Goal: Information Seeking & Learning: Learn about a topic

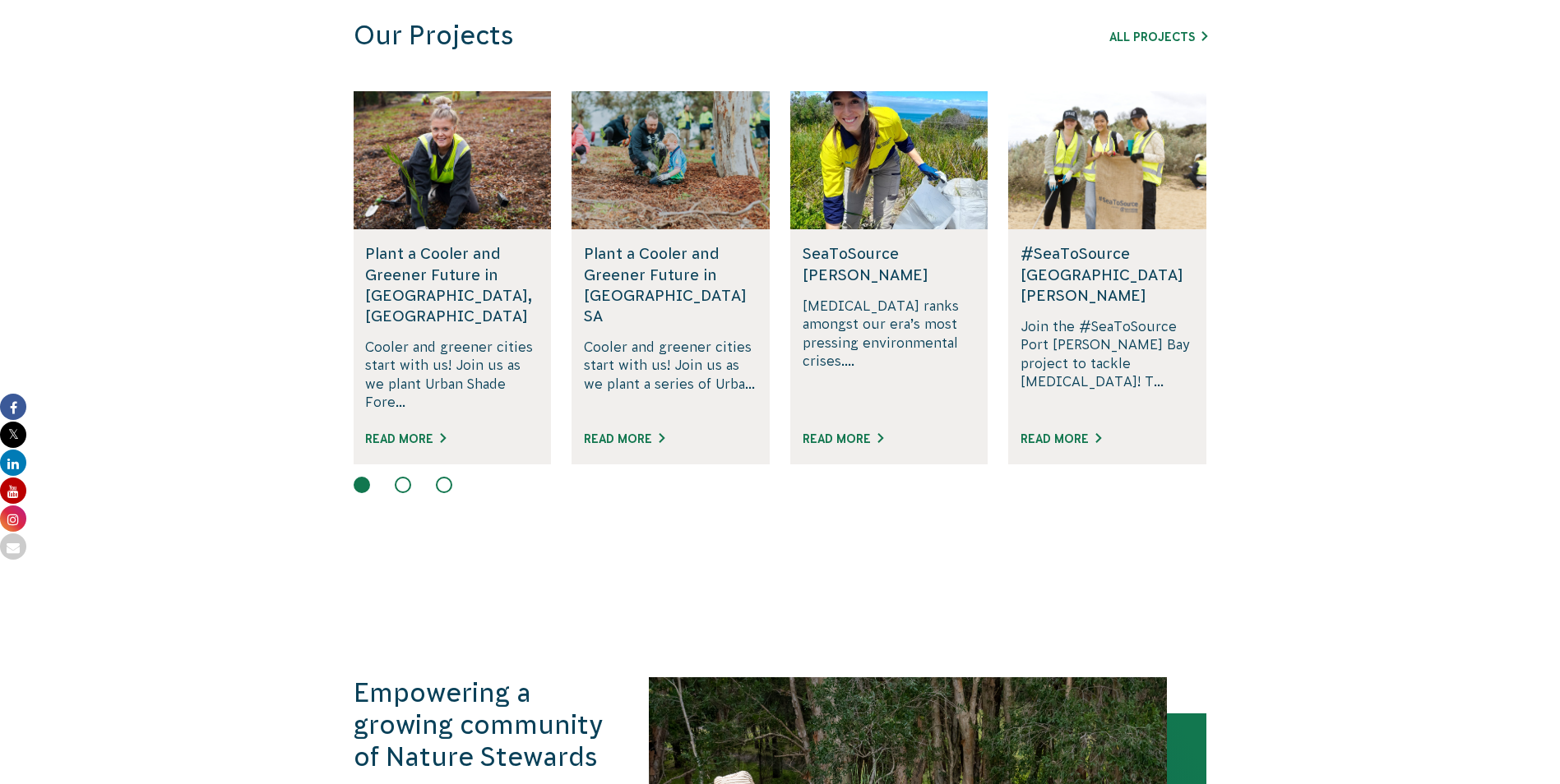
scroll to position [1037, 0]
click at [399, 431] on link "Read More" at bounding box center [405, 438] width 80 height 13
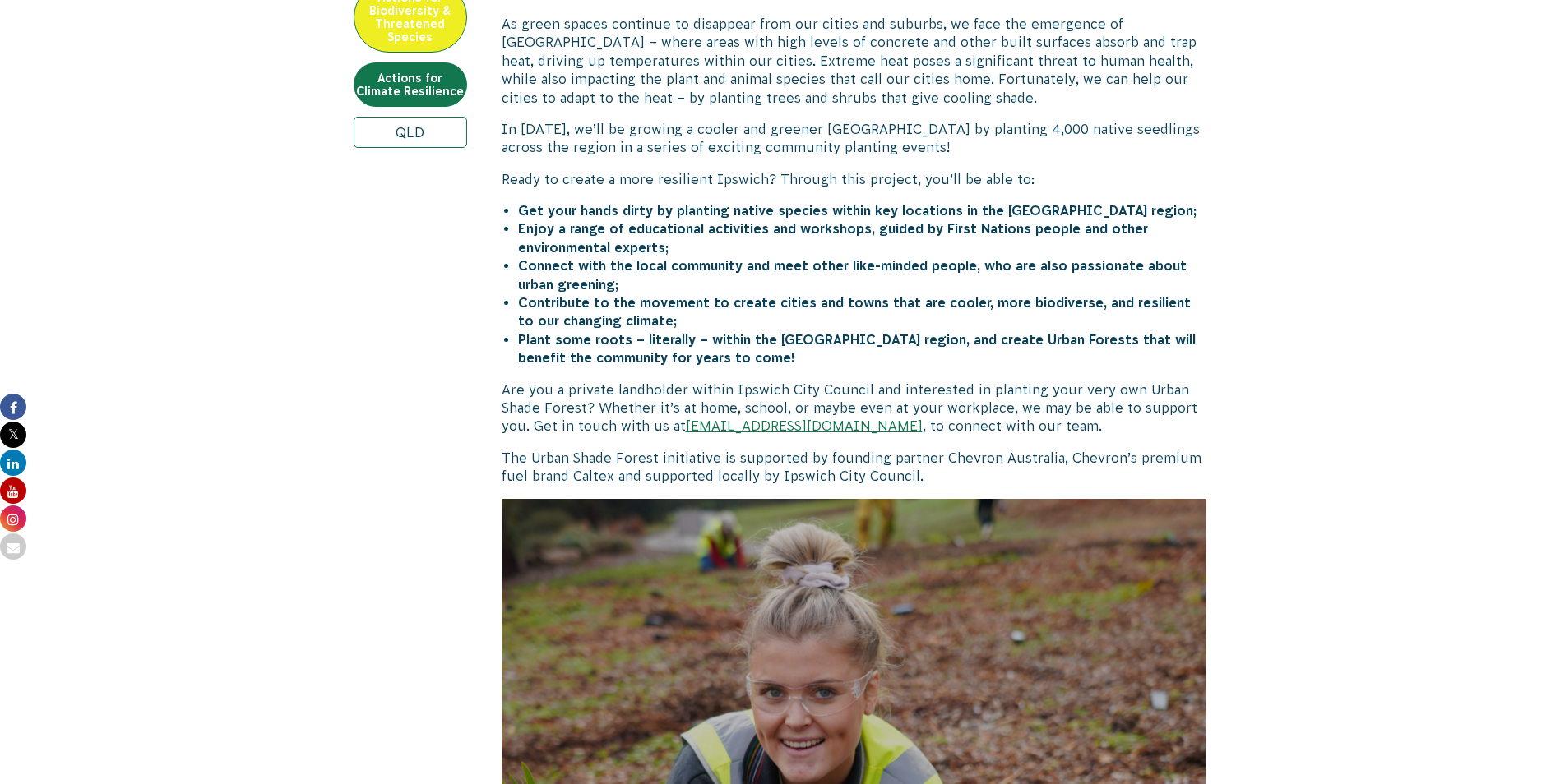
scroll to position [735, 0]
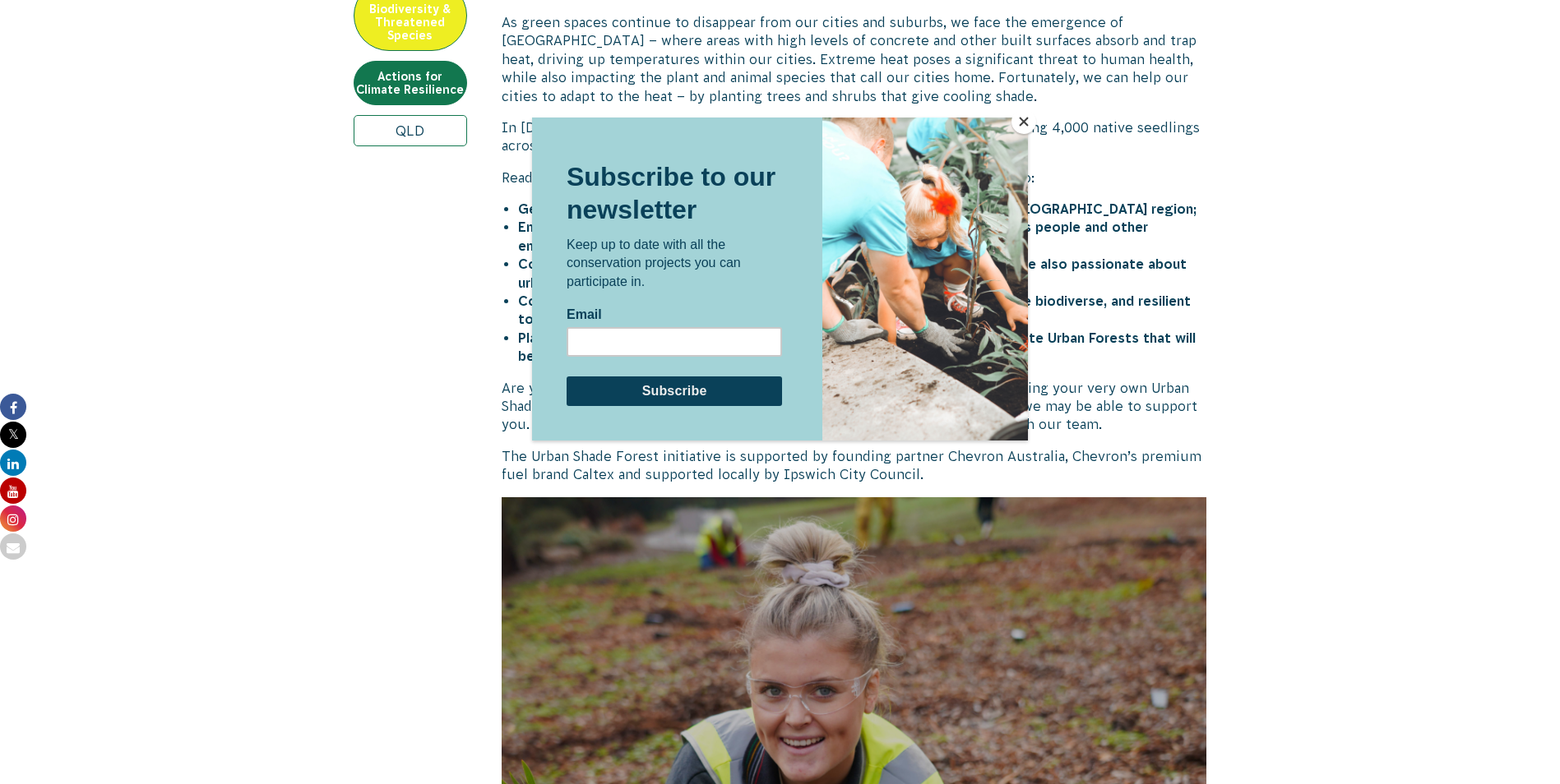
click at [1408, 401] on div at bounding box center [780, 392] width 1560 height 784
click at [1028, 114] on button "Close" at bounding box center [1024, 122] width 24 height 24
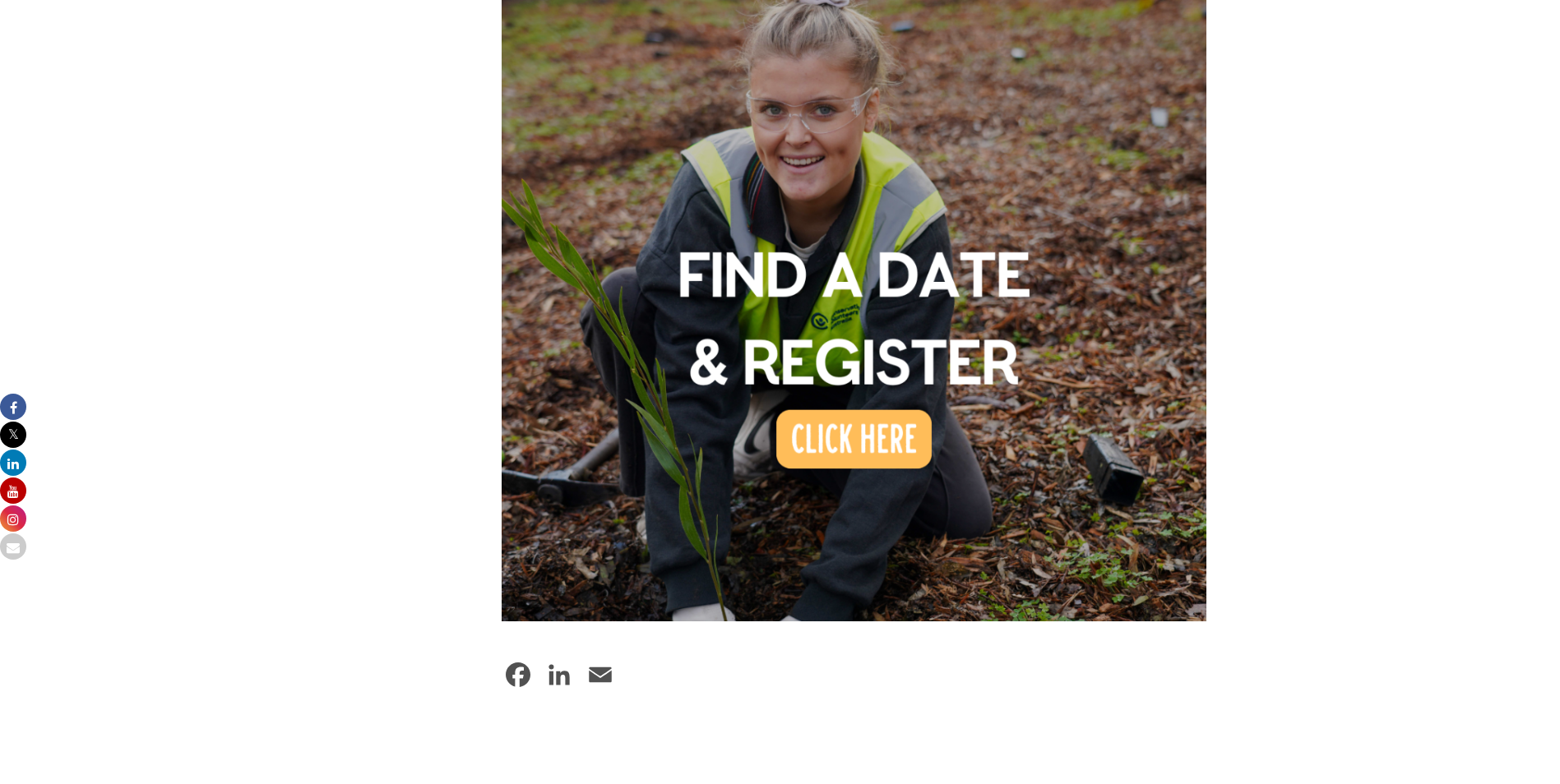
scroll to position [1326, 0]
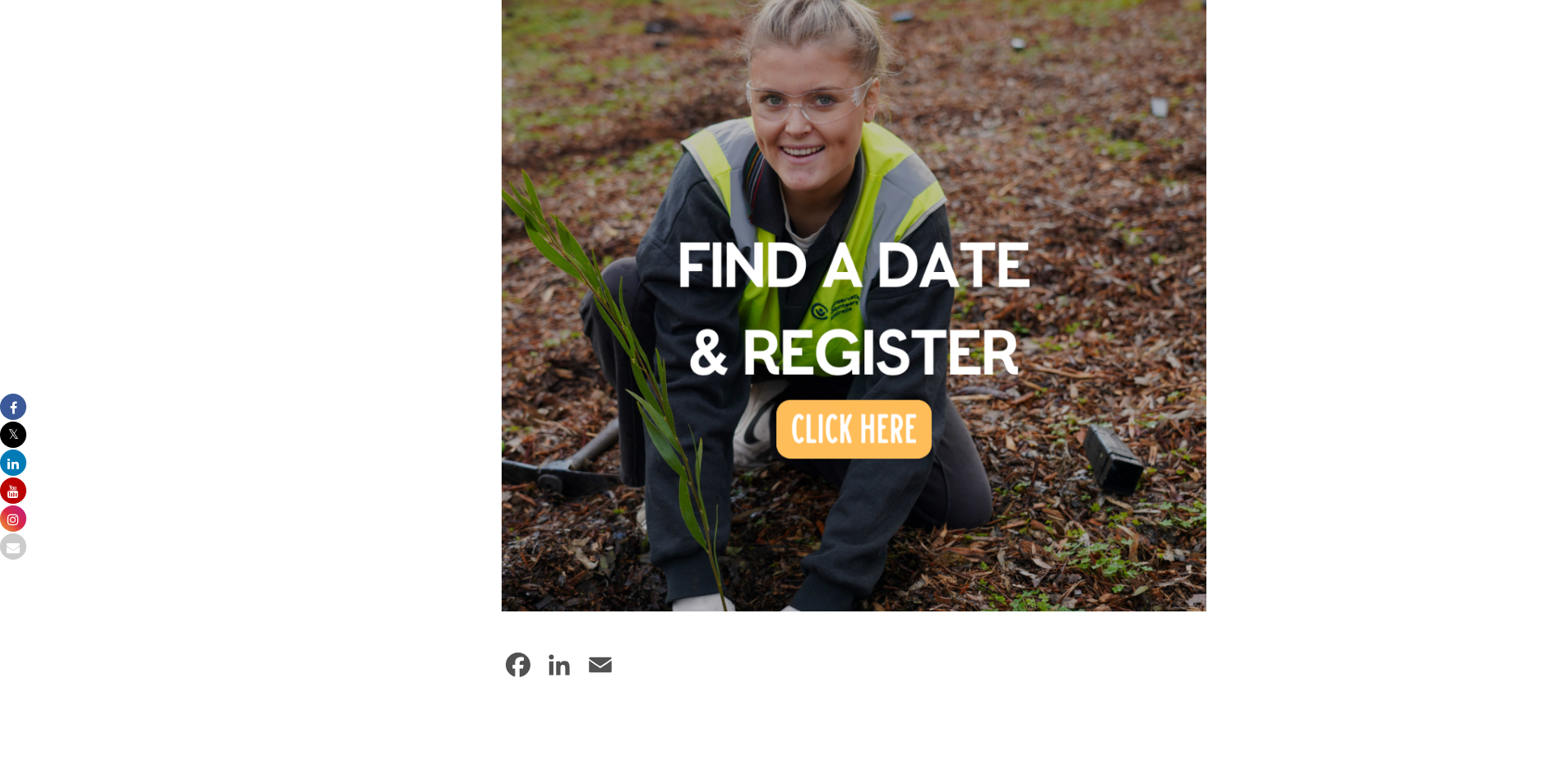
click at [864, 387] on img at bounding box center [854, 259] width 706 height 705
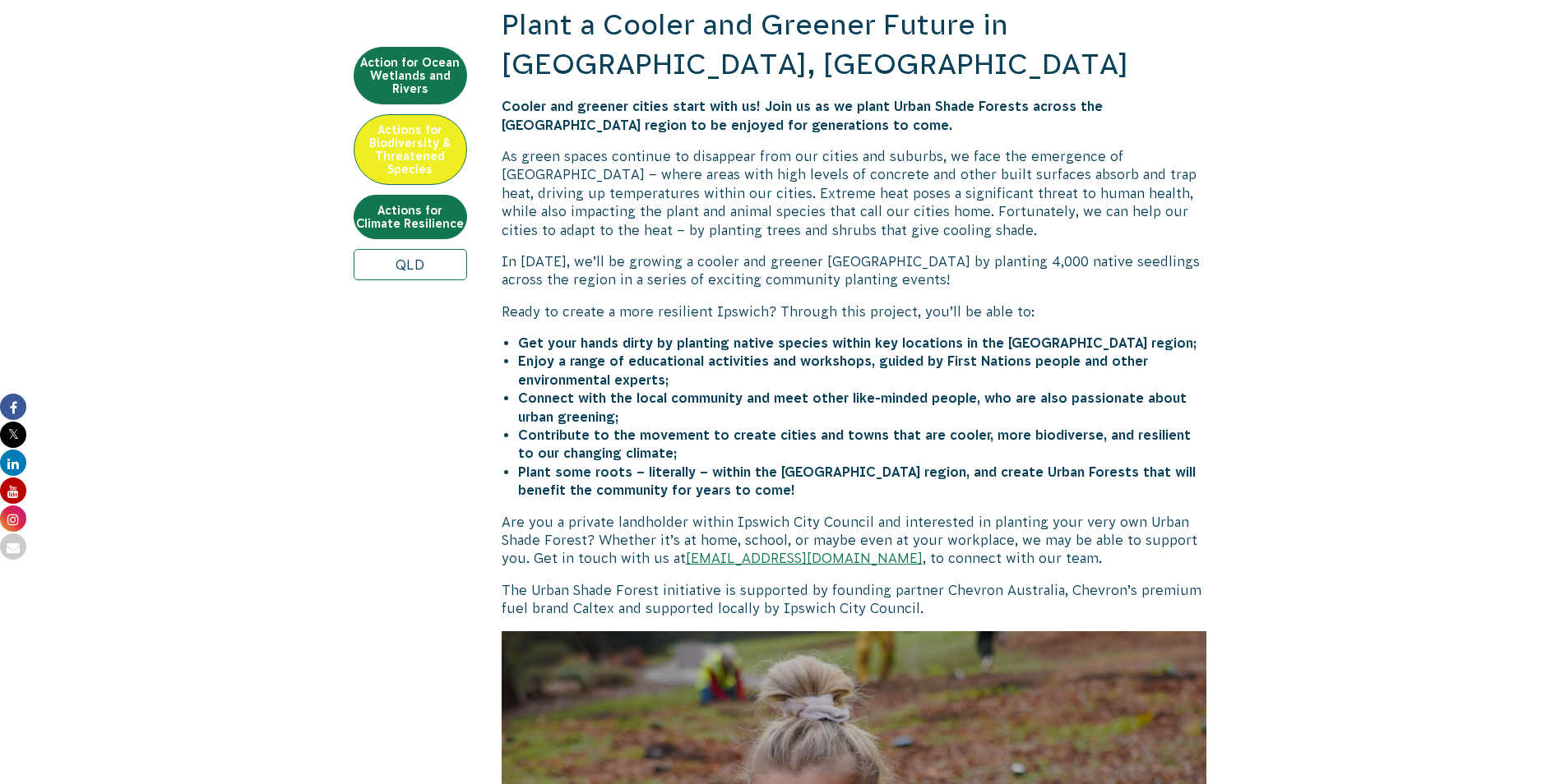
scroll to position [598, 0]
